Goal: Information Seeking & Learning: Learn about a topic

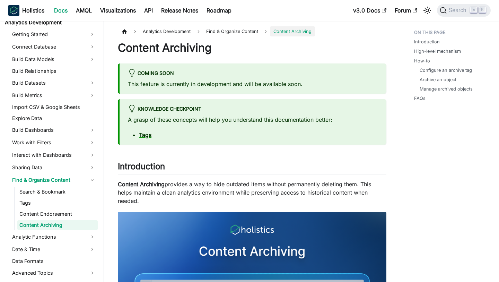
click at [238, 64] on div "Coming soon This feature is currently in development and will be available soon." at bounding box center [252, 78] width 269 height 30
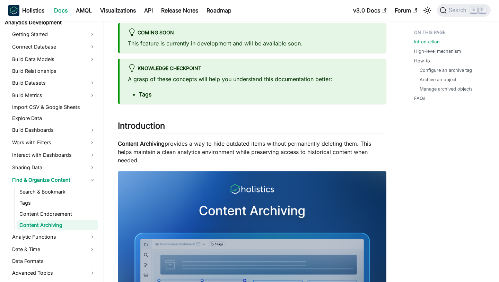
scroll to position [14, 0]
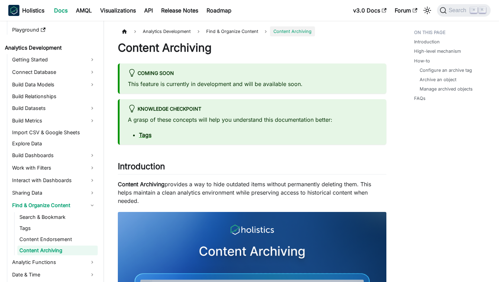
scroll to position [110, 0]
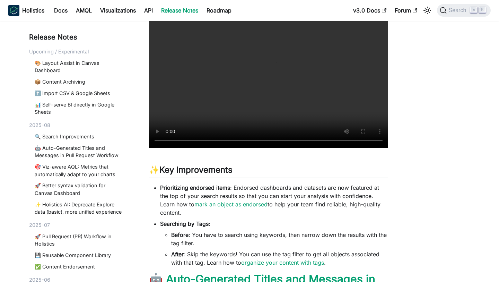
scroll to position [132, 0]
